Goal: Task Accomplishment & Management: Use online tool/utility

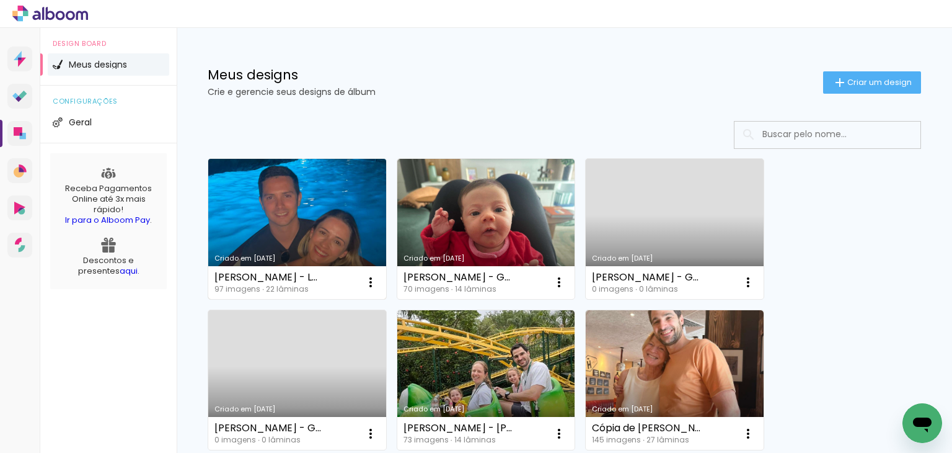
click at [339, 195] on link "Criado em [DATE]" at bounding box center [297, 229] width 178 height 140
